Goal: Task Accomplishment & Management: Complete application form

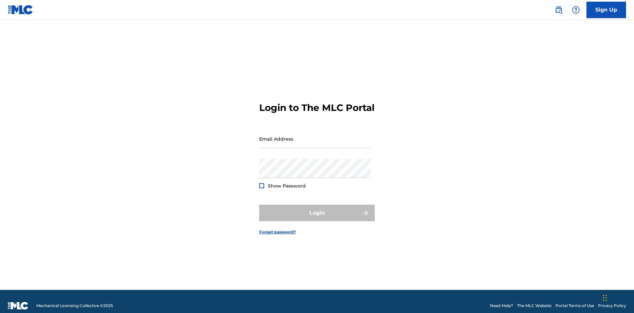
scroll to position [9, 0]
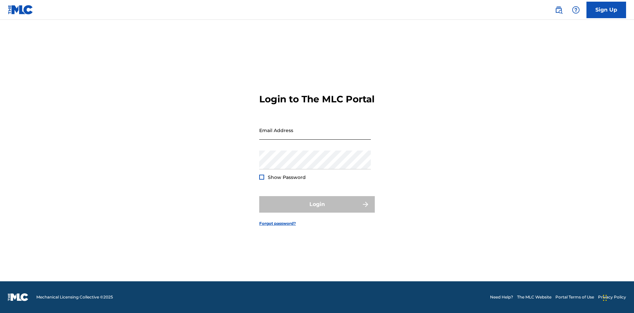
click at [315, 136] on input "Email Address" at bounding box center [315, 130] width 112 height 19
type input "Duke.McTesterson@gmail.com"
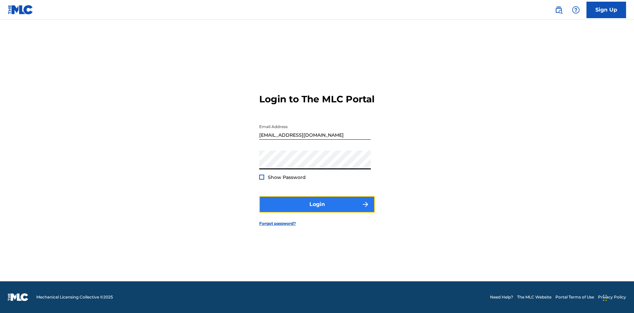
click at [317, 210] on button "Login" at bounding box center [317, 204] width 116 height 17
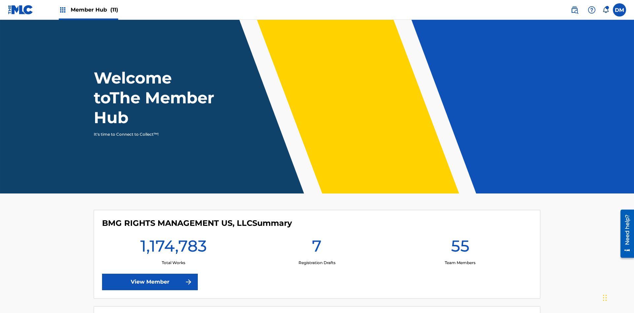
click at [88, 10] on span "Member Hub (11)" at bounding box center [95, 10] width 48 height 8
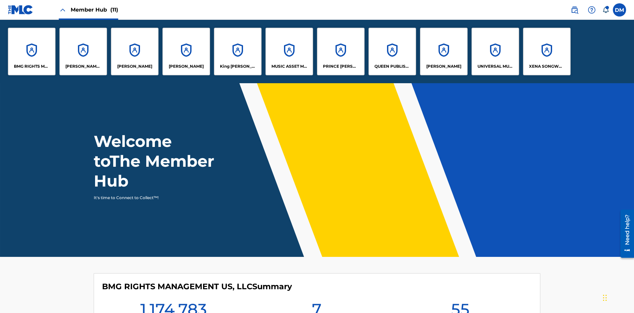
scroll to position [24, 0]
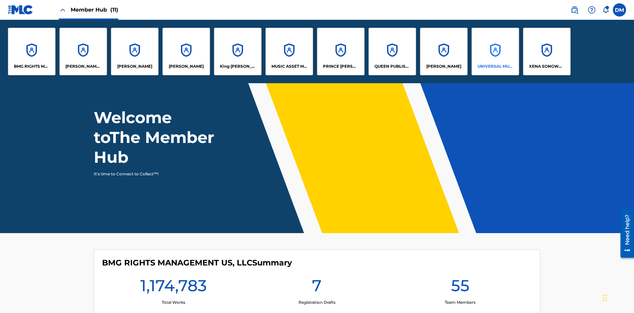
click at [495, 66] on p "UNIVERSAL MUSIC PUB GROUP" at bounding box center [496, 66] width 36 height 6
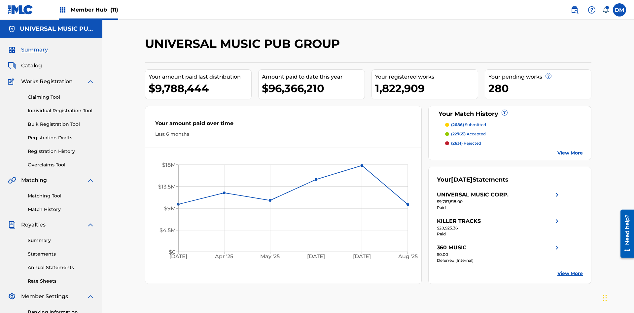
scroll to position [68, 0]
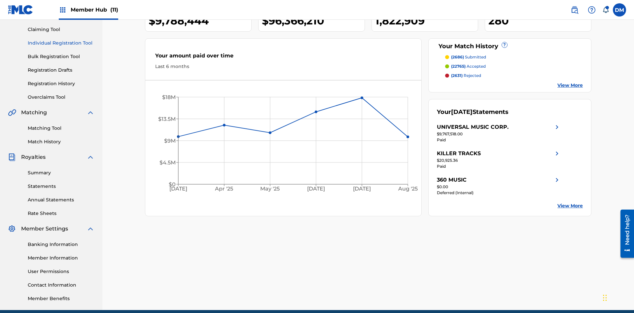
click at [61, 43] on link "Individual Registration Tool" at bounding box center [61, 43] width 67 height 7
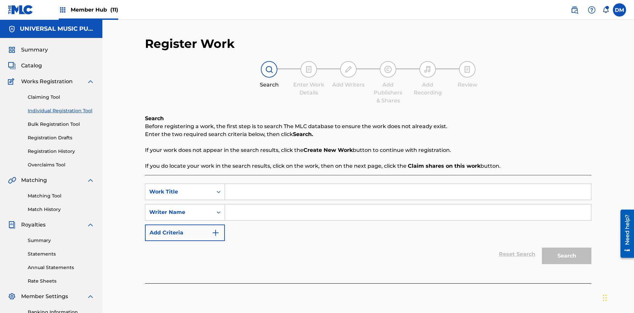
scroll to position [96, 0]
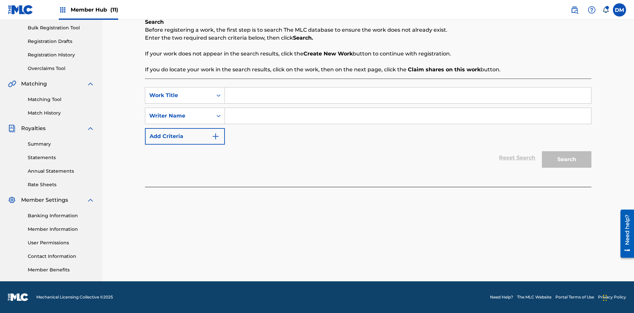
click at [408, 95] on input "Search Form" at bounding box center [408, 96] width 366 height 16
type input "Save At Publishers-Add Shares Page Prior To Linking Writers"
click at [408, 116] on input "Search Form" at bounding box center [408, 116] width 366 height 16
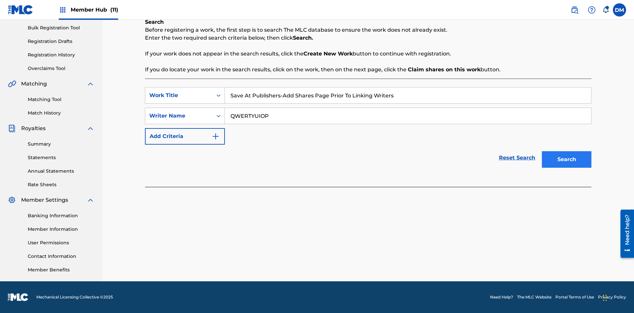
type input "QWERTYUIOP"
click at [567, 160] on button "Search" at bounding box center [567, 159] width 50 height 17
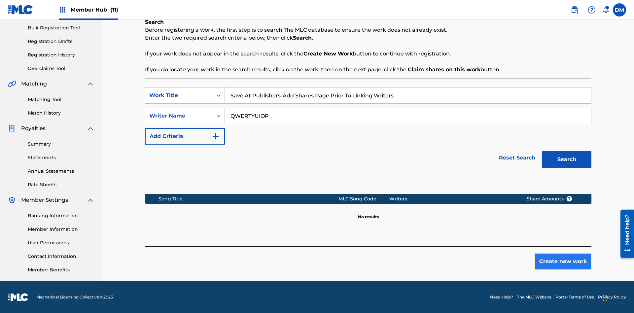
click at [563, 262] on button "Create new work" at bounding box center [563, 261] width 57 height 17
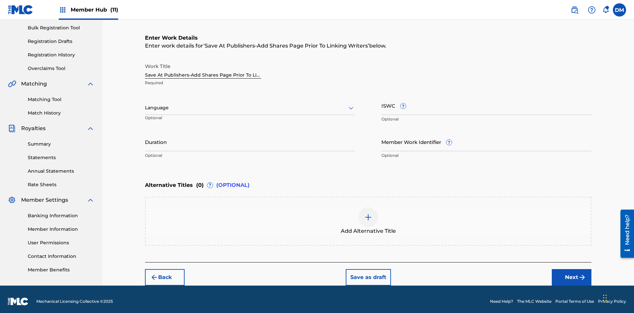
scroll to position [101, 0]
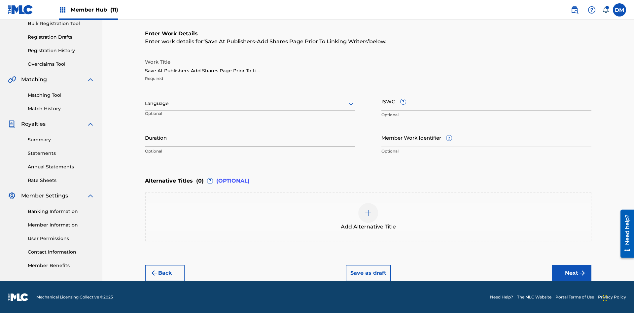
click at [250, 137] on input "Duration" at bounding box center [250, 137] width 210 height 19
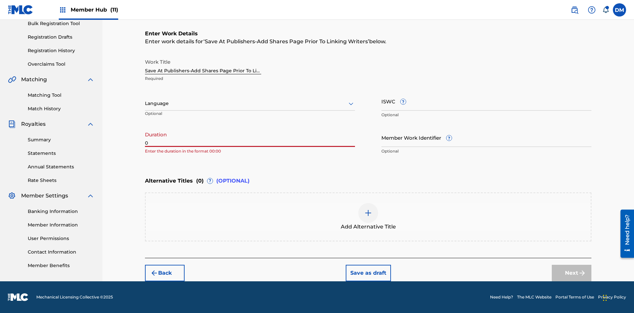
click at [250, 137] on input "0" at bounding box center [250, 137] width 210 height 19
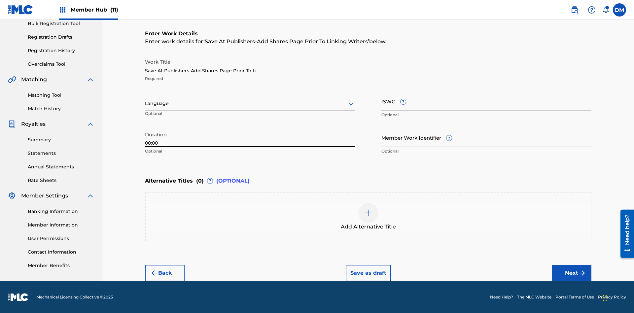
type input "00:00"
click at [351, 104] on icon at bounding box center [351, 104] width 8 height 8
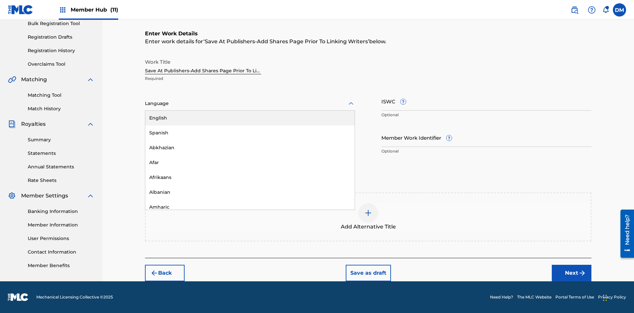
click at [250, 163] on div "Afar" at bounding box center [249, 162] width 209 height 15
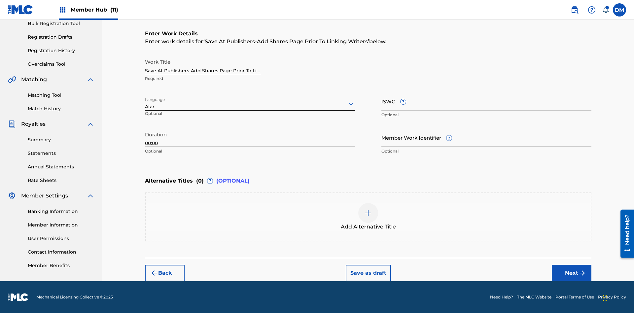
click at [487, 137] on input "Member Work Identifier ?" at bounding box center [487, 137] width 210 height 19
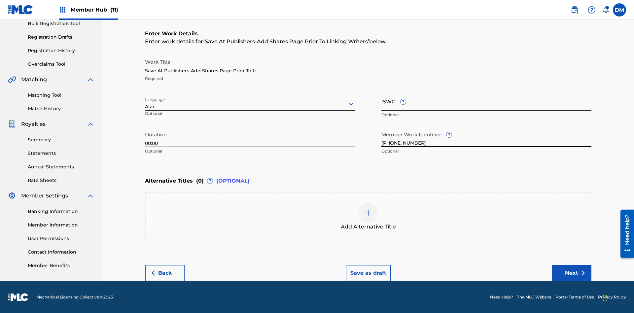
type input "2025.09.19.05"
click at [487, 101] on input "ISWC ?" at bounding box center [487, 101] width 210 height 19
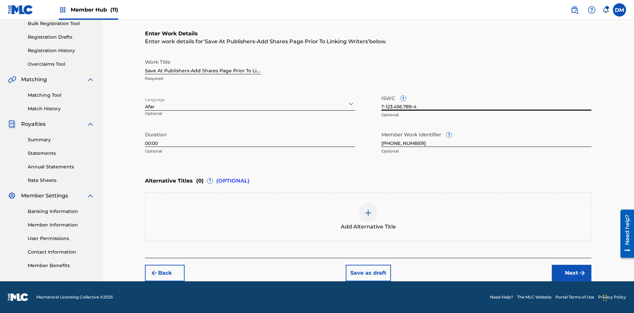
scroll to position [0, 0]
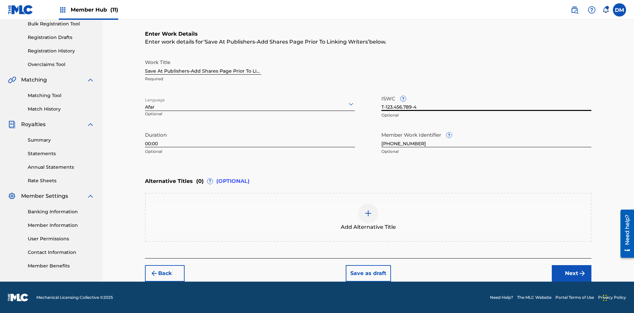
type input "T-123.456.789-4"
click at [368, 217] on img at bounding box center [368, 213] width 8 height 8
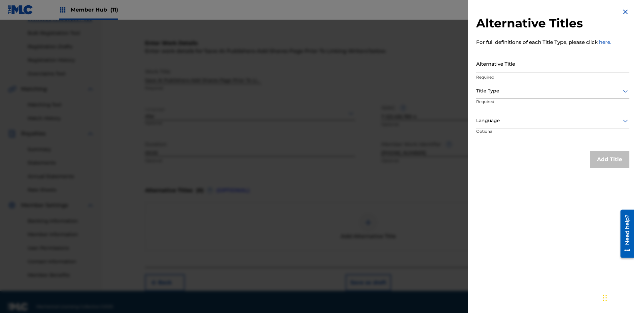
click at [553, 63] on input "Alternative Title" at bounding box center [552, 63] width 153 height 19
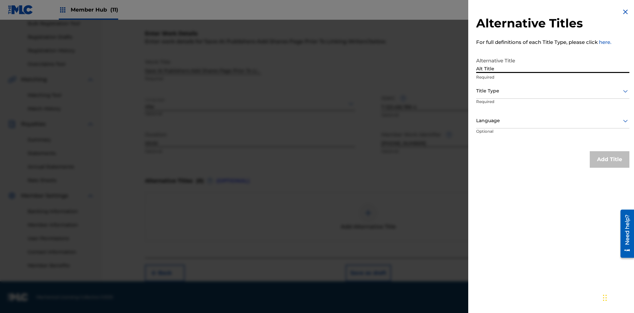
type input "Alt Title"
click at [553, 91] on div at bounding box center [552, 91] width 153 height 8
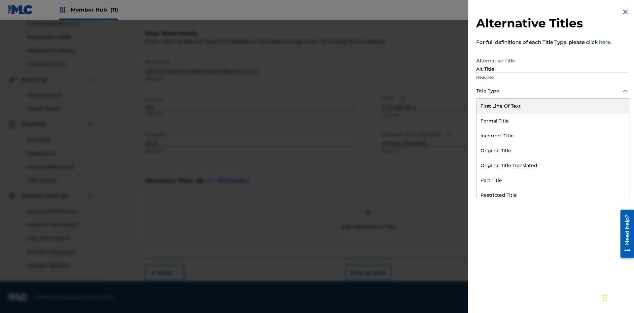
click at [553, 151] on div "Original Title" at bounding box center [553, 150] width 153 height 15
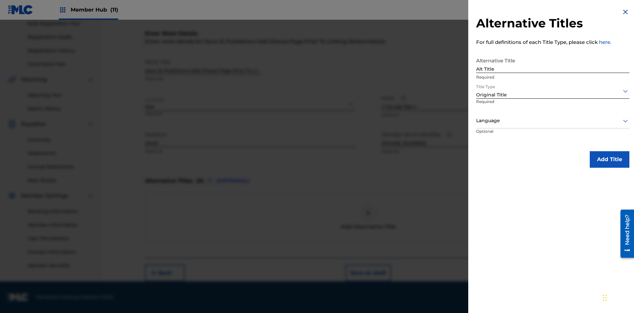
click at [553, 121] on div at bounding box center [552, 121] width 153 height 8
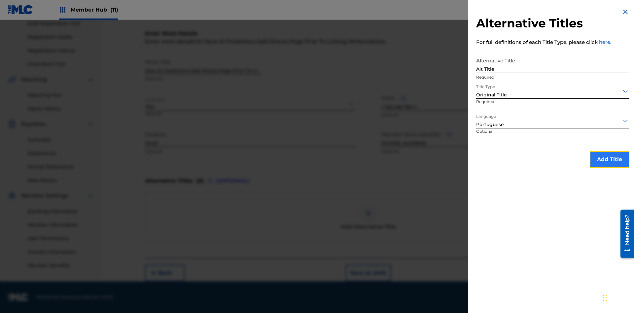
click at [610, 159] on button "Add Title" at bounding box center [610, 159] width 40 height 17
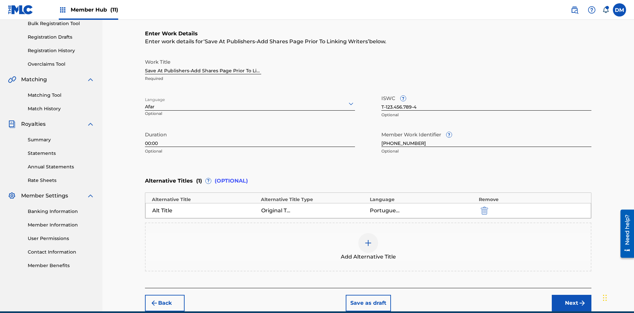
scroll to position [131, 0]
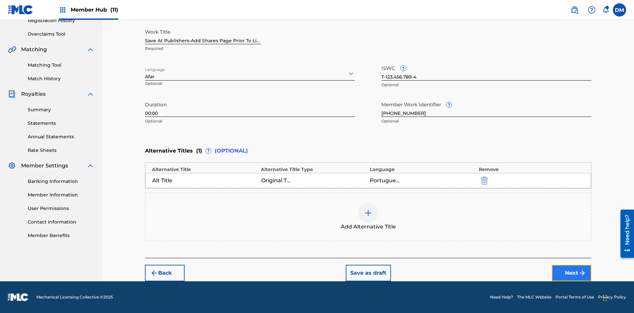
click at [572, 273] on button "Next" at bounding box center [572, 273] width 40 height 17
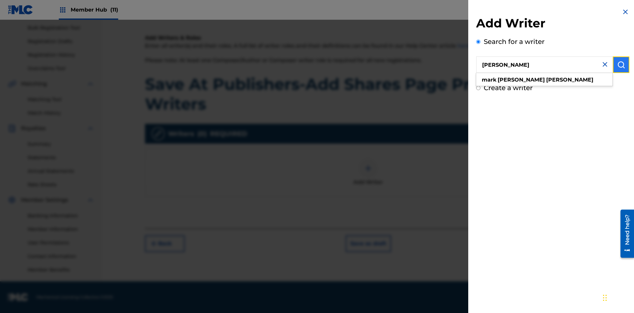
click at [621, 65] on img "submit" at bounding box center [621, 65] width 8 height 8
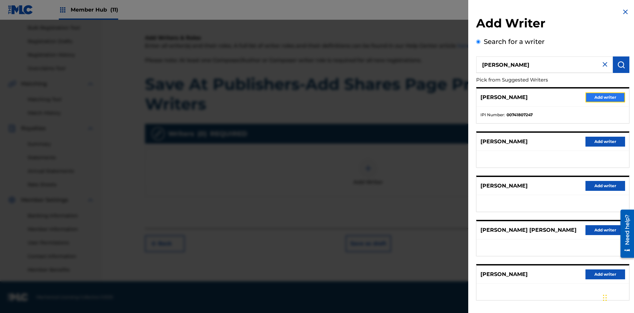
click at [606, 97] on button "Add writer" at bounding box center [606, 98] width 40 height 10
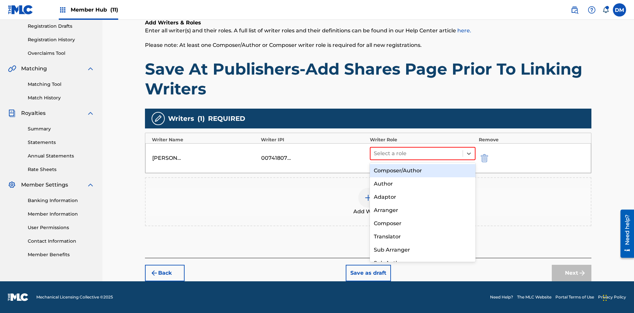
click at [423, 223] on div "Composer" at bounding box center [423, 223] width 106 height 13
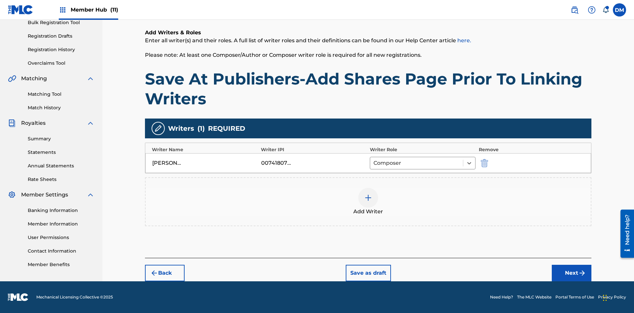
scroll to position [102, 0]
click at [572, 273] on button "Next" at bounding box center [572, 273] width 40 height 17
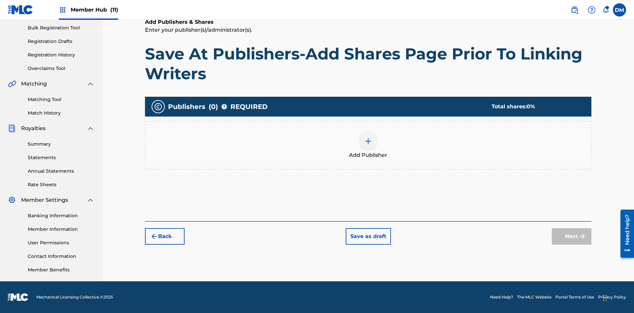
click at [368, 141] on img at bounding box center [368, 141] width 8 height 8
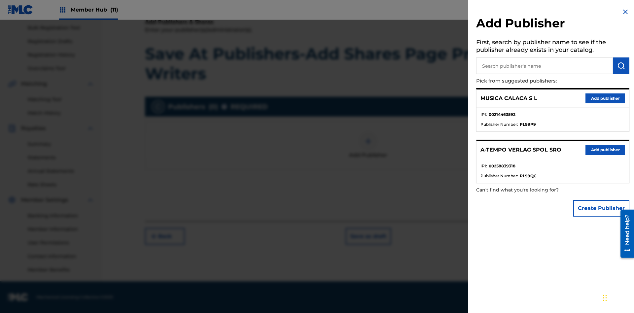
click at [545, 66] on input "text" at bounding box center [544, 65] width 137 height 17
click at [621, 66] on img "submit" at bounding box center [621, 66] width 8 height 8
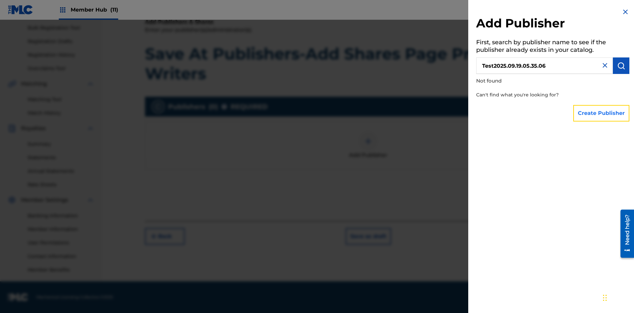
click at [602, 113] on button "Create Publisher" at bounding box center [602, 113] width 56 height 17
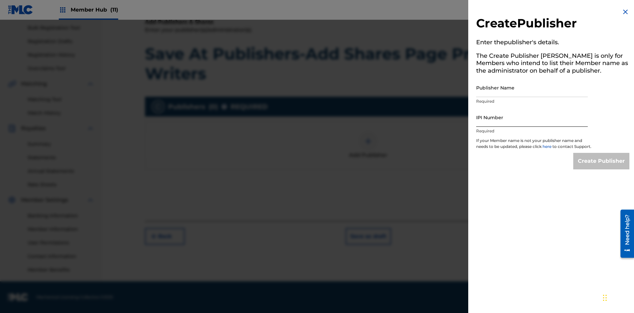
click at [532, 88] on input "Publisher Name" at bounding box center [532, 87] width 112 height 19
click at [532, 117] on input "IPI Number" at bounding box center [532, 117] width 112 height 19
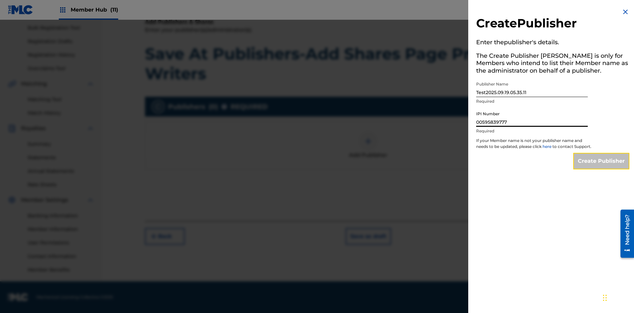
click at [602, 167] on input "Create Publisher" at bounding box center [602, 161] width 56 height 17
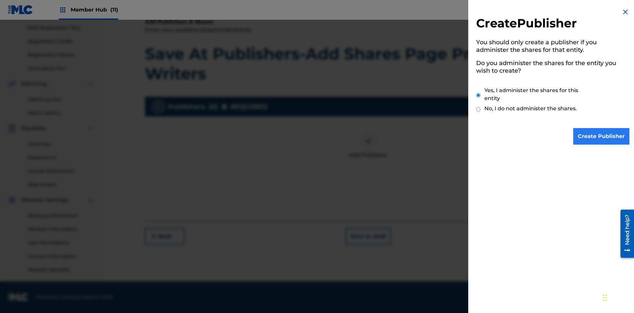
click at [479, 95] on input "Yes, I administer the shares for this entity" at bounding box center [478, 95] width 4 height 14
click at [602, 136] on input "Create Publisher" at bounding box center [602, 136] width 56 height 17
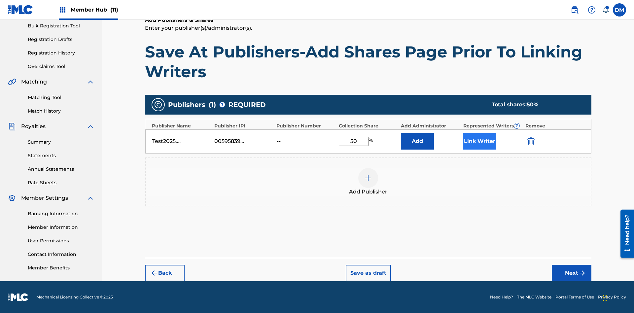
type input "50"
click at [480, 141] on button "Link Writer" at bounding box center [479, 141] width 33 height 17
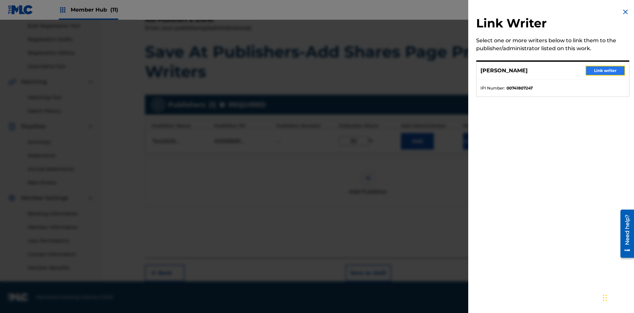
click at [606, 71] on button "Link writer" at bounding box center [606, 71] width 40 height 10
click at [480, 141] on button "Link Writer" at bounding box center [479, 141] width 33 height 17
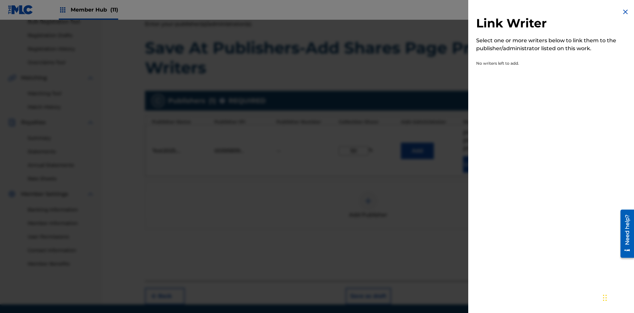
click at [626, 12] on img at bounding box center [626, 12] width 8 height 8
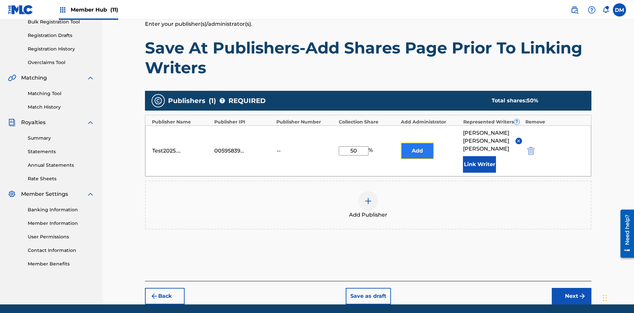
click at [418, 143] on button "Add" at bounding box center [417, 151] width 33 height 17
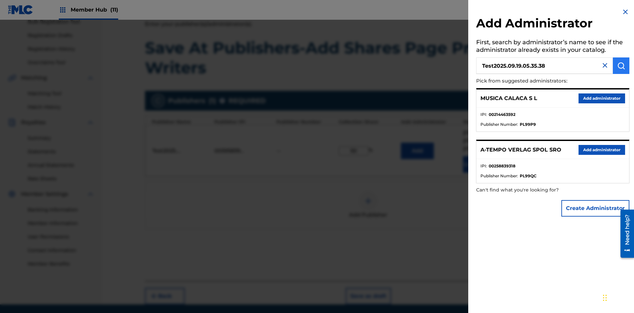
type input "Test2025.09.19.05.35.38"
click at [621, 66] on img "submit" at bounding box center [621, 66] width 8 height 8
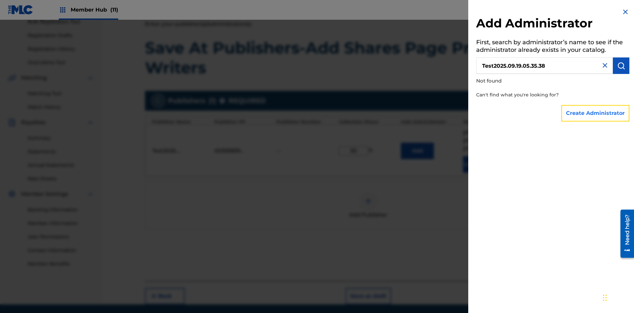
click at [596, 113] on button "Create Administrator" at bounding box center [596, 113] width 68 height 17
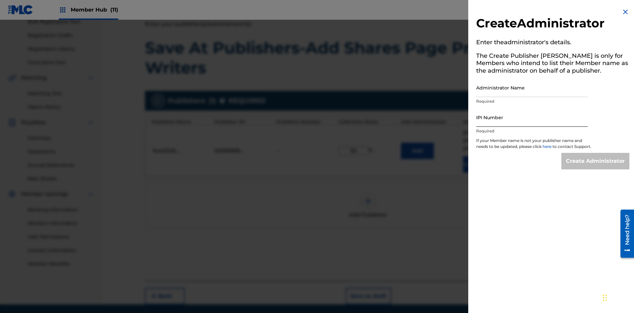
click at [532, 88] on input "Administrator Name" at bounding box center [532, 87] width 112 height 19
click at [532, 117] on input "IPI Number" at bounding box center [532, 117] width 112 height 19
click at [596, 167] on input "Create Administrator" at bounding box center [596, 161] width 68 height 17
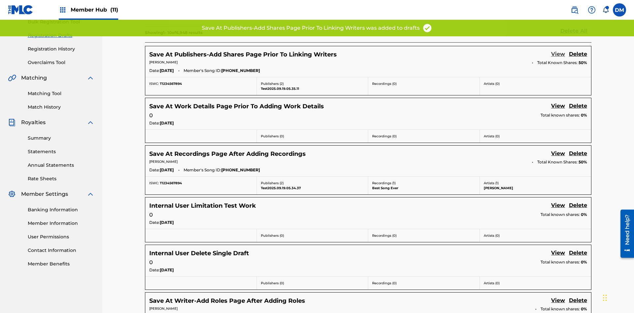
click at [558, 50] on link "View" at bounding box center [558, 54] width 14 height 9
